Goal: Obtain resource: Obtain resource

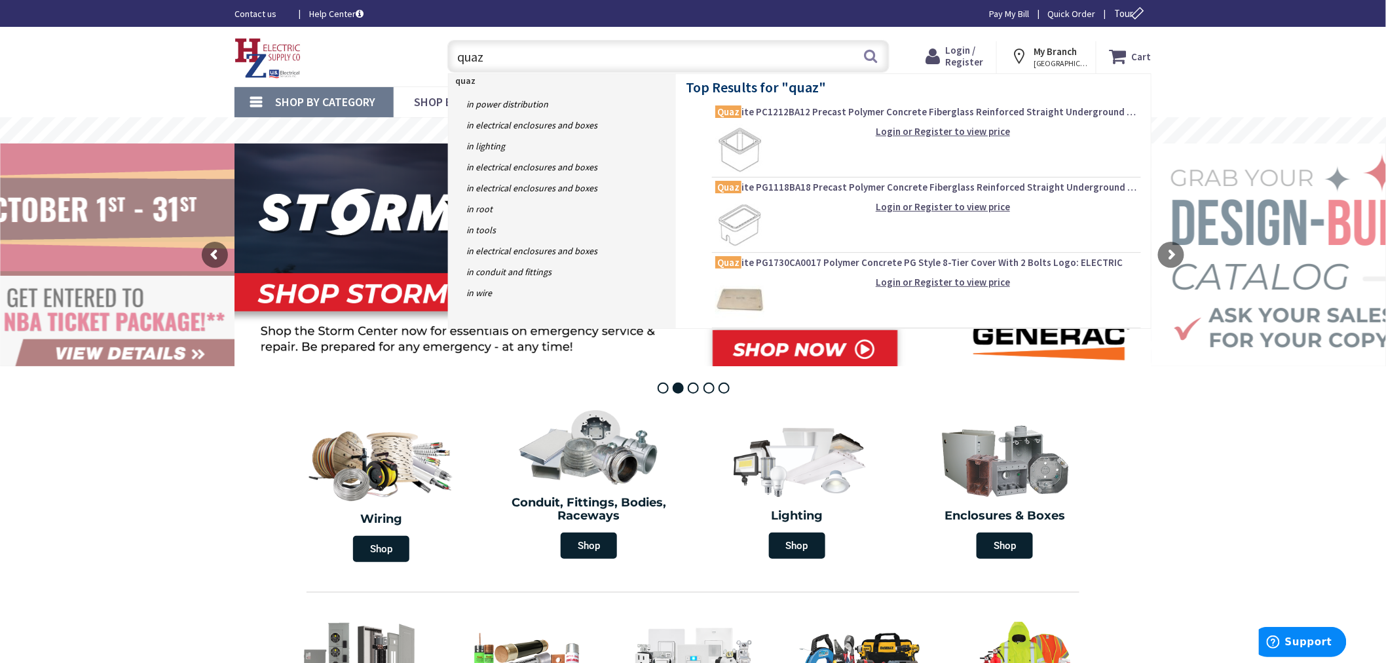
paste input "QUAZ PG1324BA18 TYPE PC STACKABLE 15-1/2 X 25 OPEN BOTTOM BOX ONLY !! TAGGED IT…"
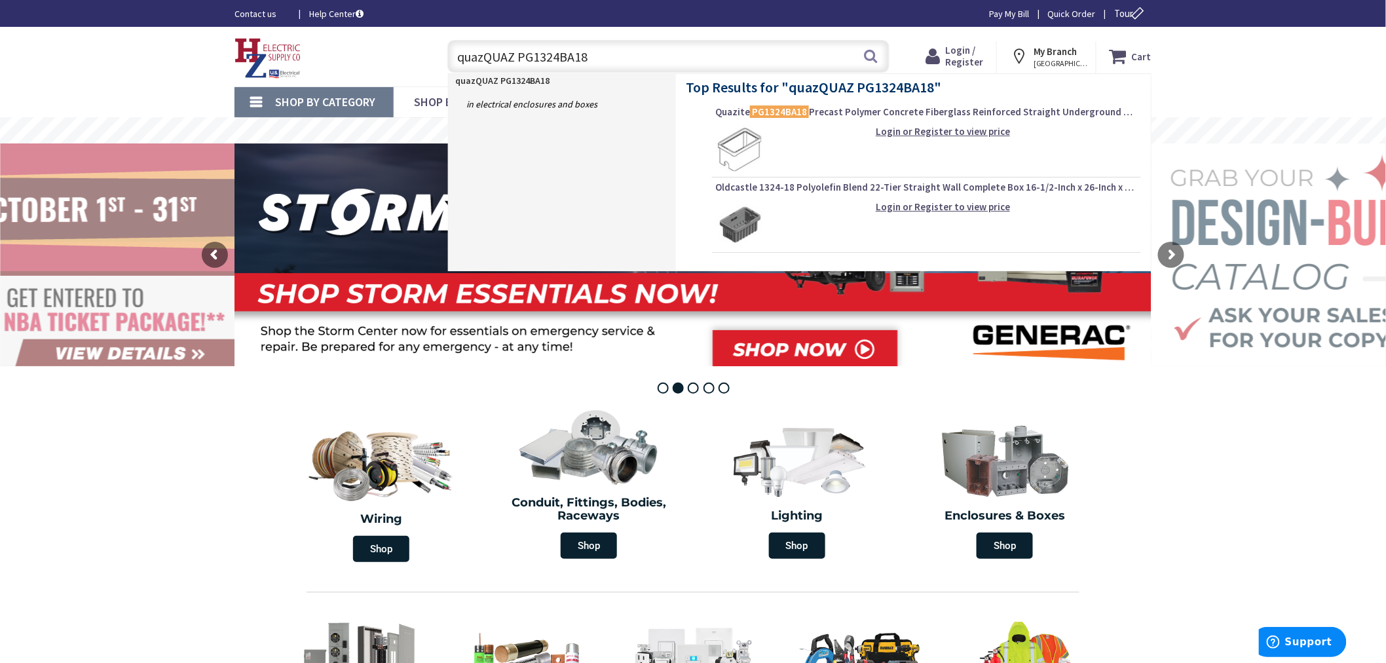
click at [521, 54] on input "quazQUAZ PG1324BA18" at bounding box center [668, 56] width 442 height 33
click at [587, 67] on input "PG1324BA18" at bounding box center [668, 56] width 442 height 33
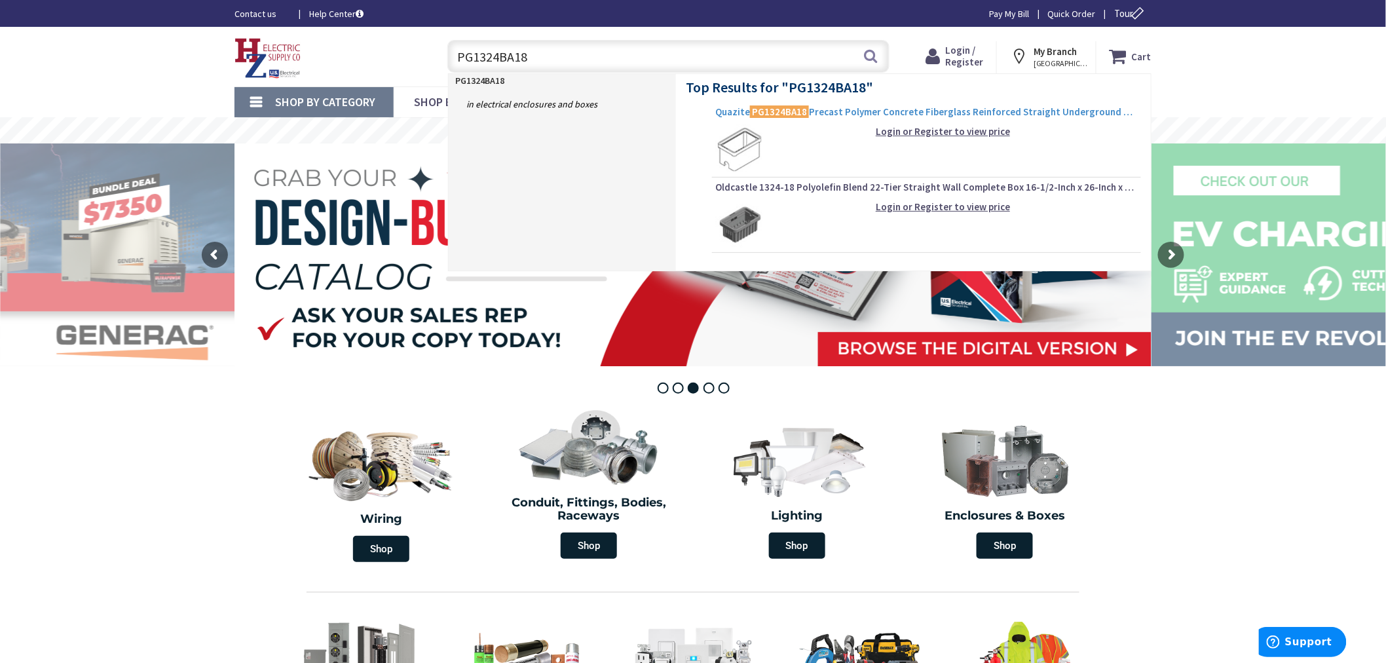
type input "PG1324BA18"
click at [854, 111] on span "Quazite PG1324BA18 Precast Polymer Concrete Fiberglass Reinforced Straight Unde…" at bounding box center [926, 111] width 422 height 13
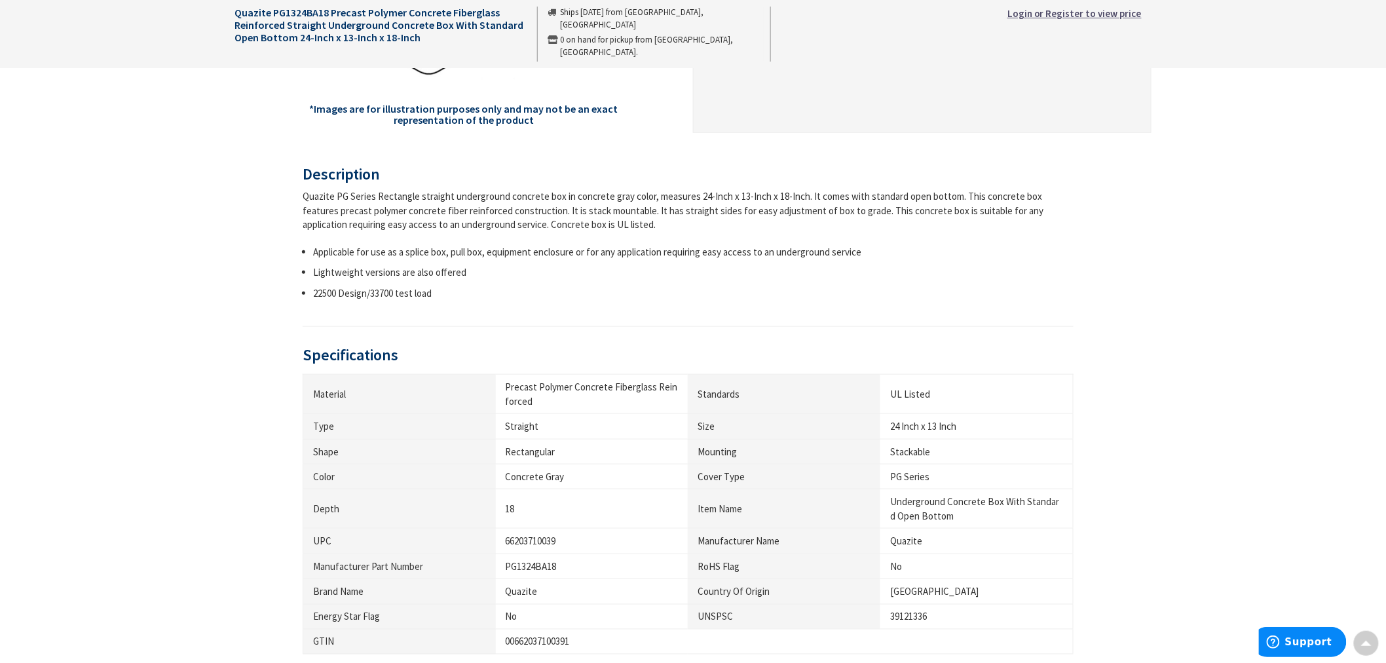
scroll to position [655, 0]
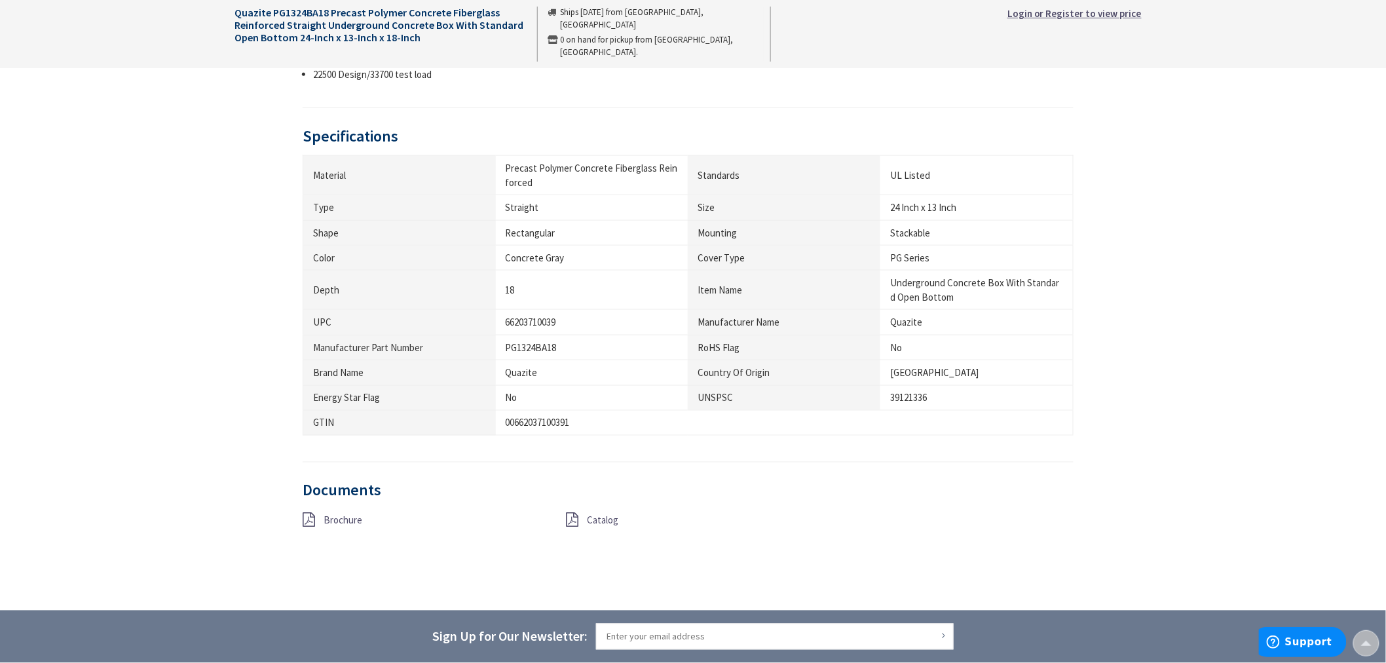
click at [321, 525] on div "Brochure" at bounding box center [424, 521] width 263 height 16
click at [332, 517] on span "Brochure" at bounding box center [343, 520] width 39 height 12
